Goal: Information Seeking & Learning: Understand process/instructions

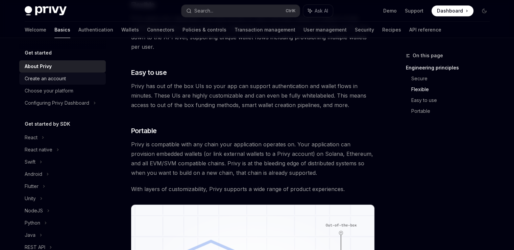
click at [85, 79] on div "Create an account" at bounding box center [63, 78] width 77 height 8
type textarea "*"
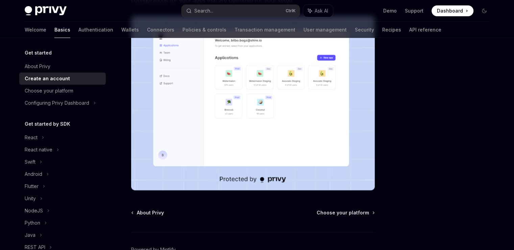
scroll to position [135, 0]
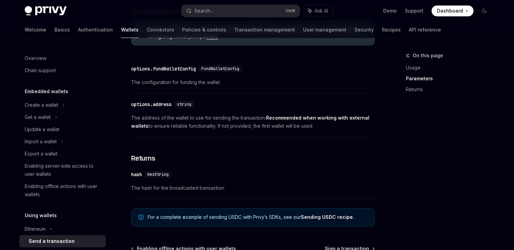
scroll to position [331, 0]
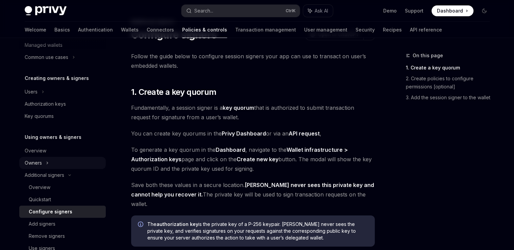
scroll to position [183, 0]
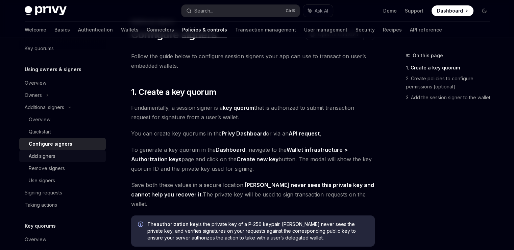
click at [87, 152] on div "Add signers" at bounding box center [65, 156] width 73 height 8
type textarea "*"
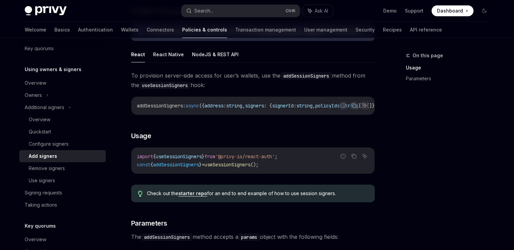
scroll to position [101, 0]
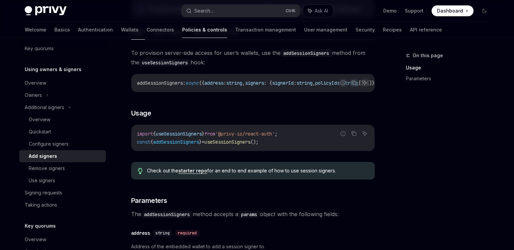
click at [241, 143] on span "useSessionSigners" at bounding box center [228, 142] width 46 height 6
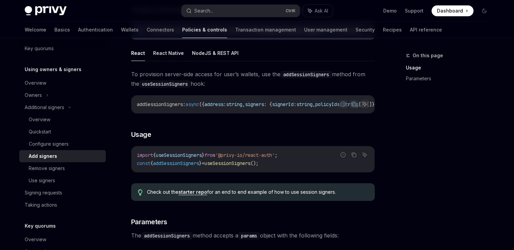
scroll to position [34, 0]
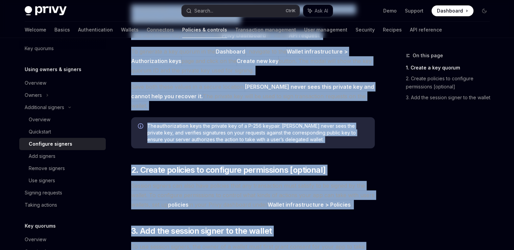
scroll to position [243, 0]
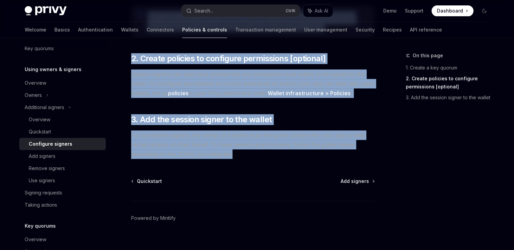
copy div "Fundamentally, a session signer is a key quorum that is authorized to submit tr…"
drag, startPoint x: 131, startPoint y: 132, endPoint x: 243, endPoint y: 146, distance: 112.6
click at [243, 146] on div "Follow the guide below to configure session signers your app can use to transac…" at bounding box center [253, 0] width 244 height 317
click at [270, 130] on span "To use session signers, the owner of a wallet must first grant consent for your…" at bounding box center [253, 144] width 244 height 28
